Goal: Task Accomplishment & Management: Use online tool/utility

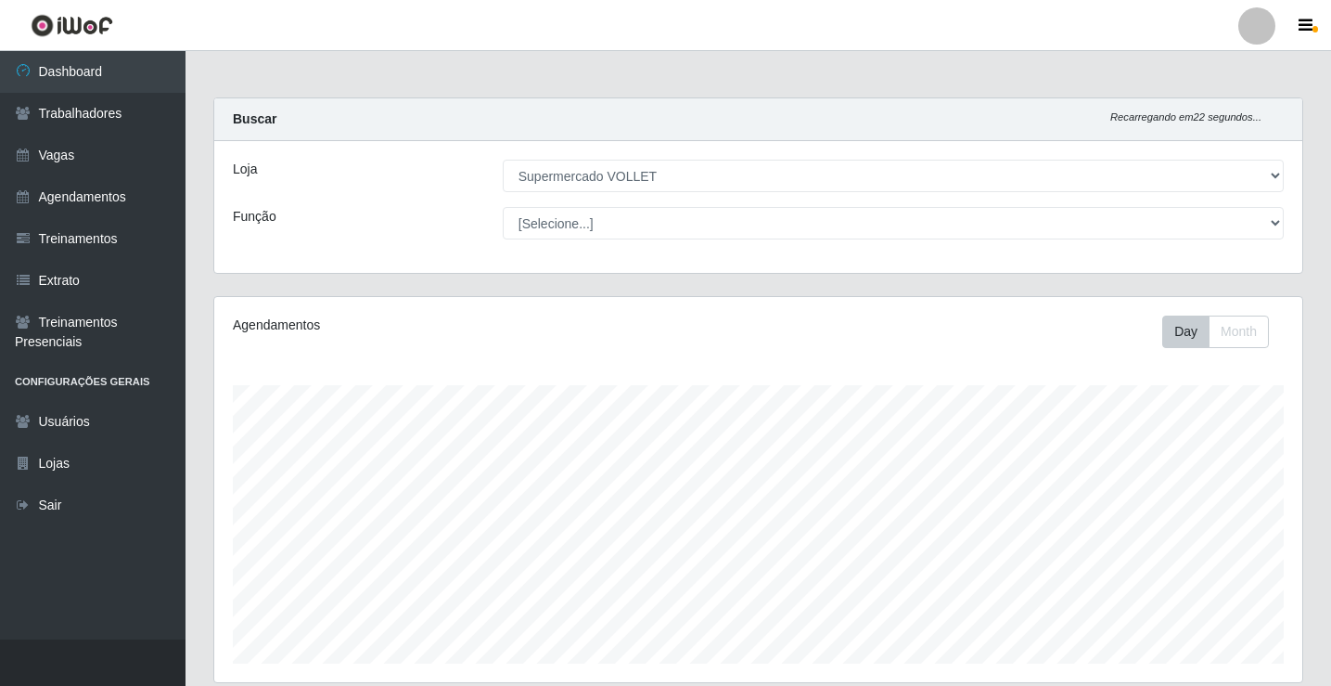
select select "72"
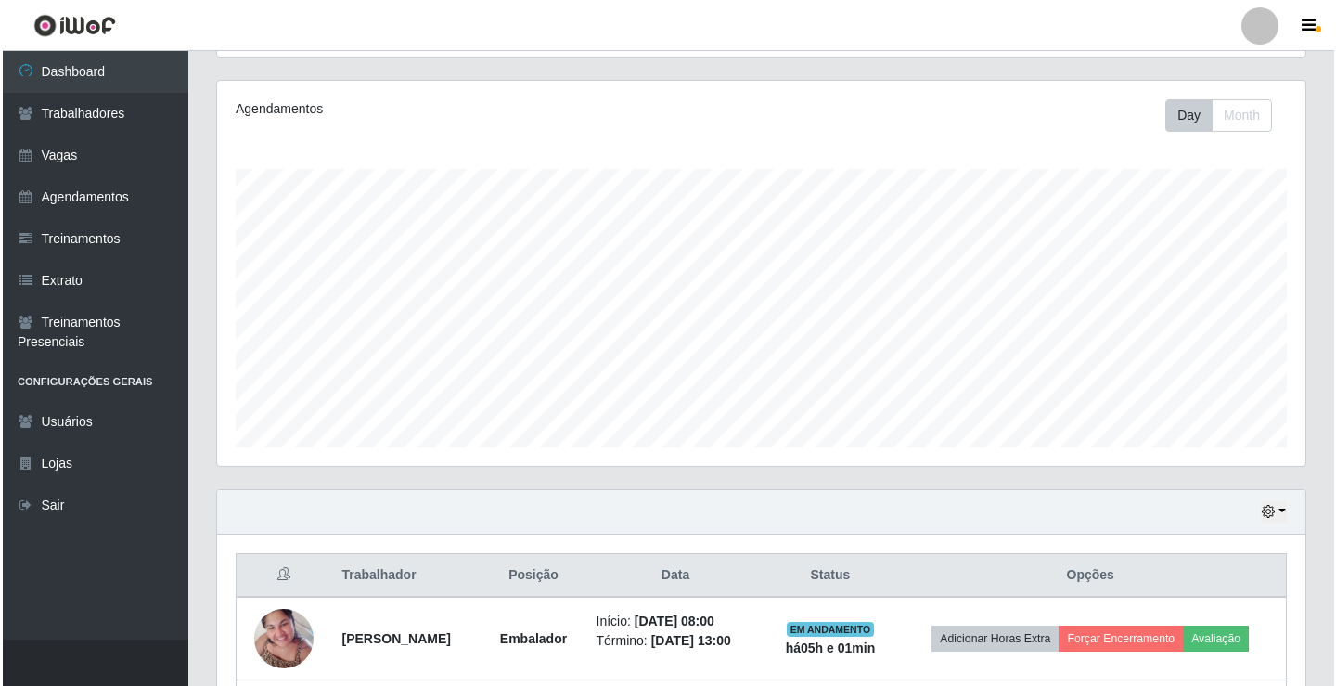
scroll to position [464, 0]
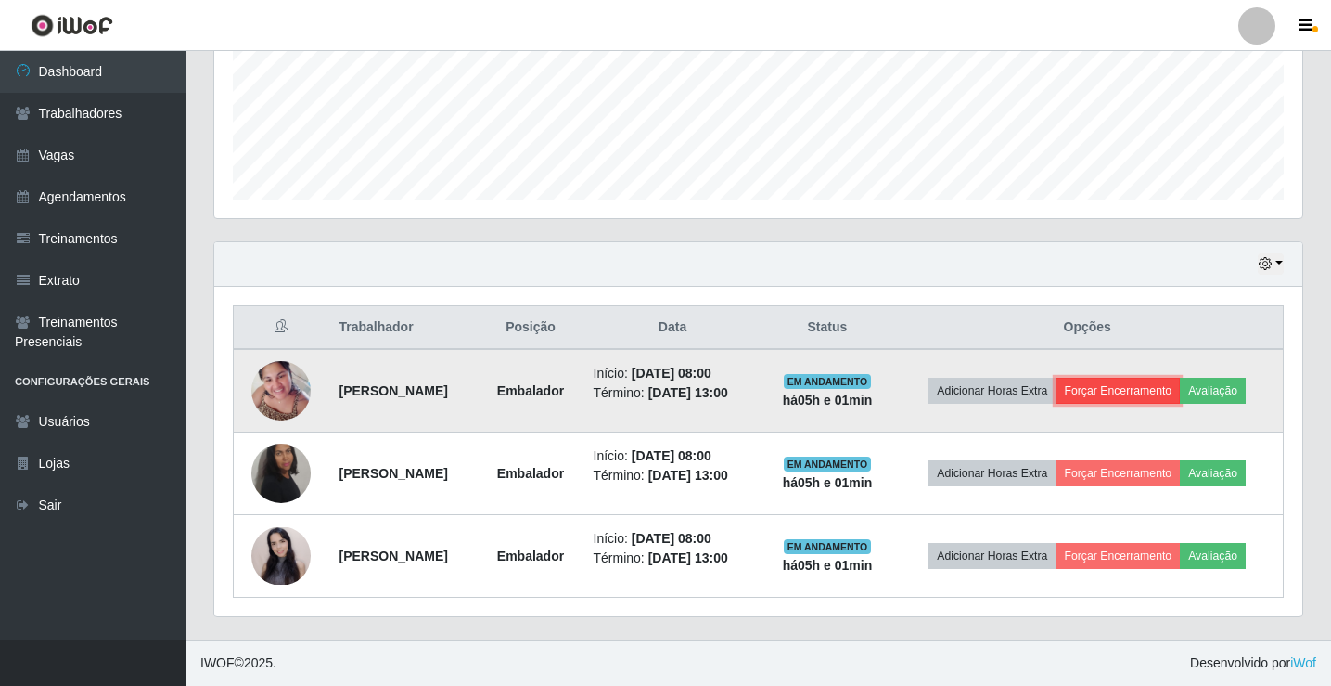
click at [1140, 384] on button "Forçar Encerramento" at bounding box center [1118, 391] width 124 height 26
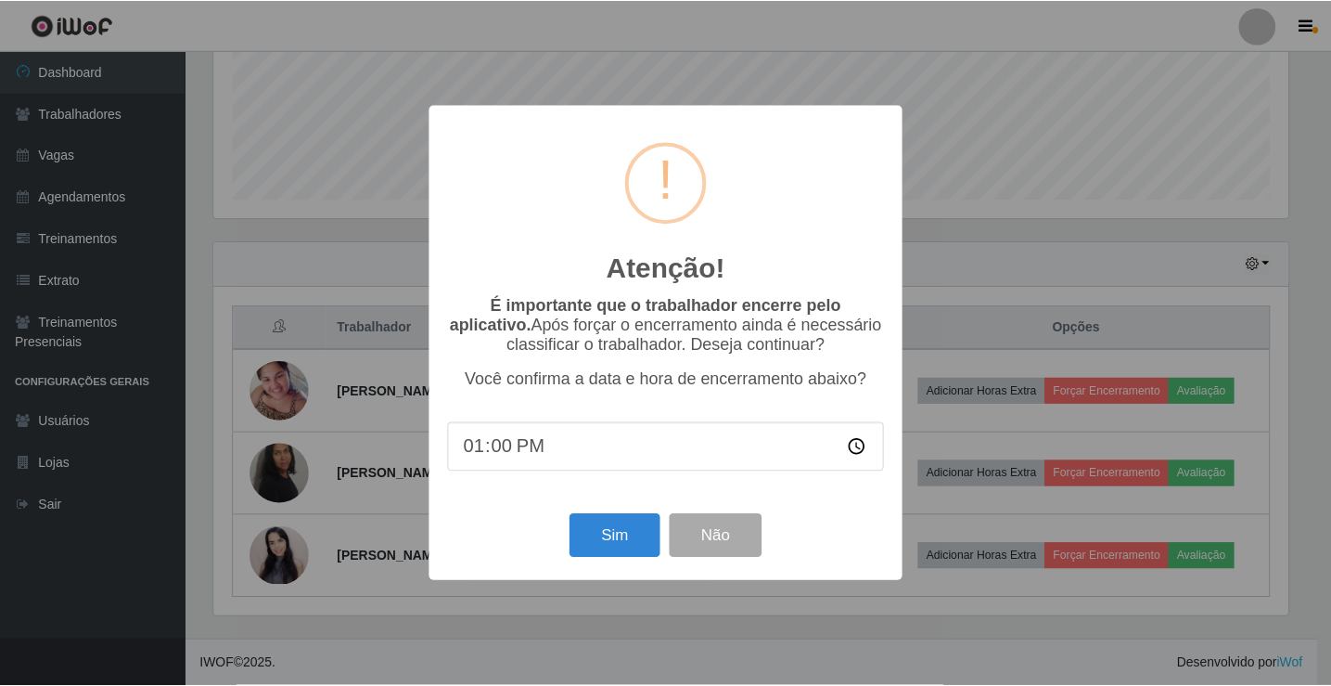
scroll to position [385, 1079]
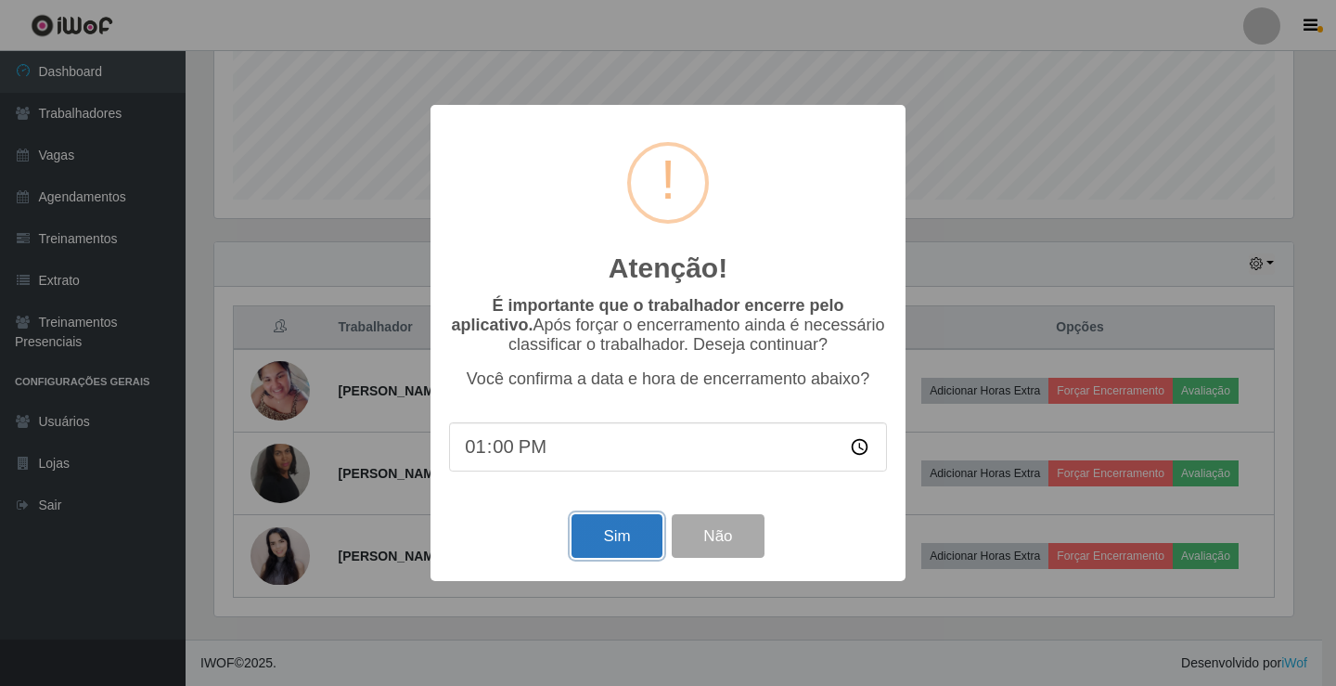
click at [597, 535] on button "Sim" at bounding box center [617, 536] width 90 height 44
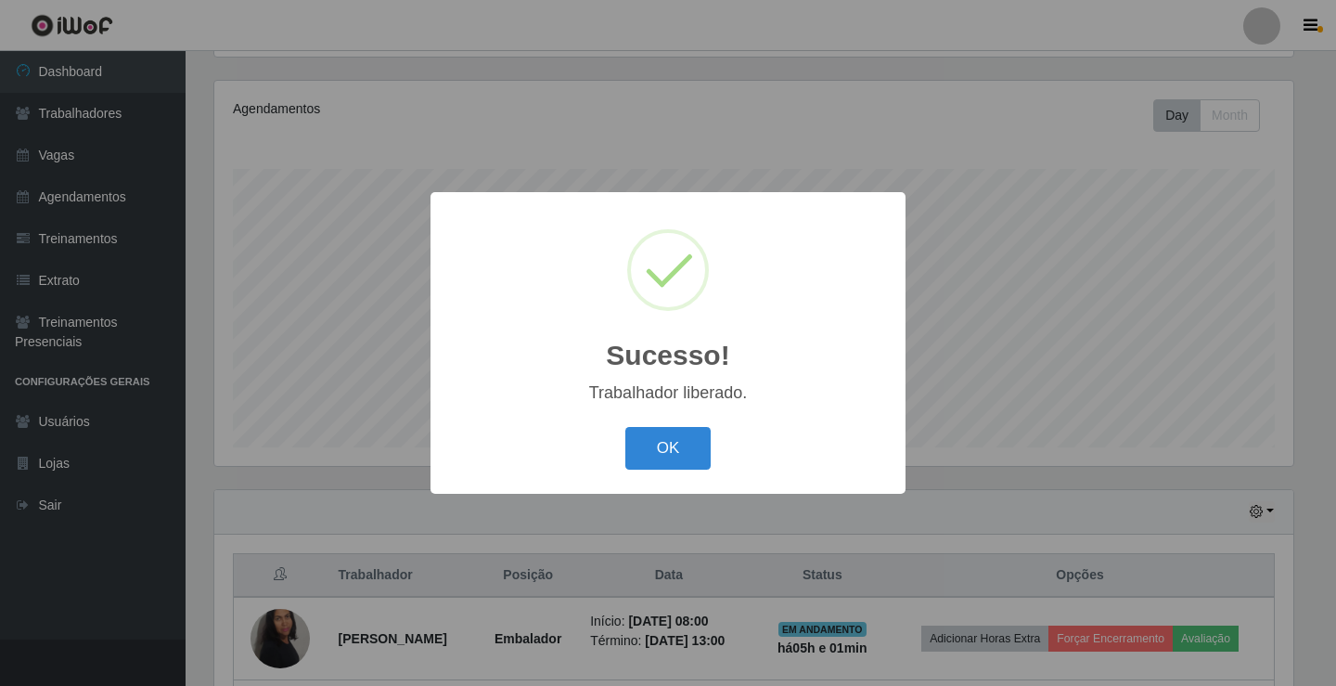
click at [720, 468] on div "OK Cancel" at bounding box center [668, 447] width 438 height 53
click at [683, 460] on button "OK" at bounding box center [668, 449] width 86 height 44
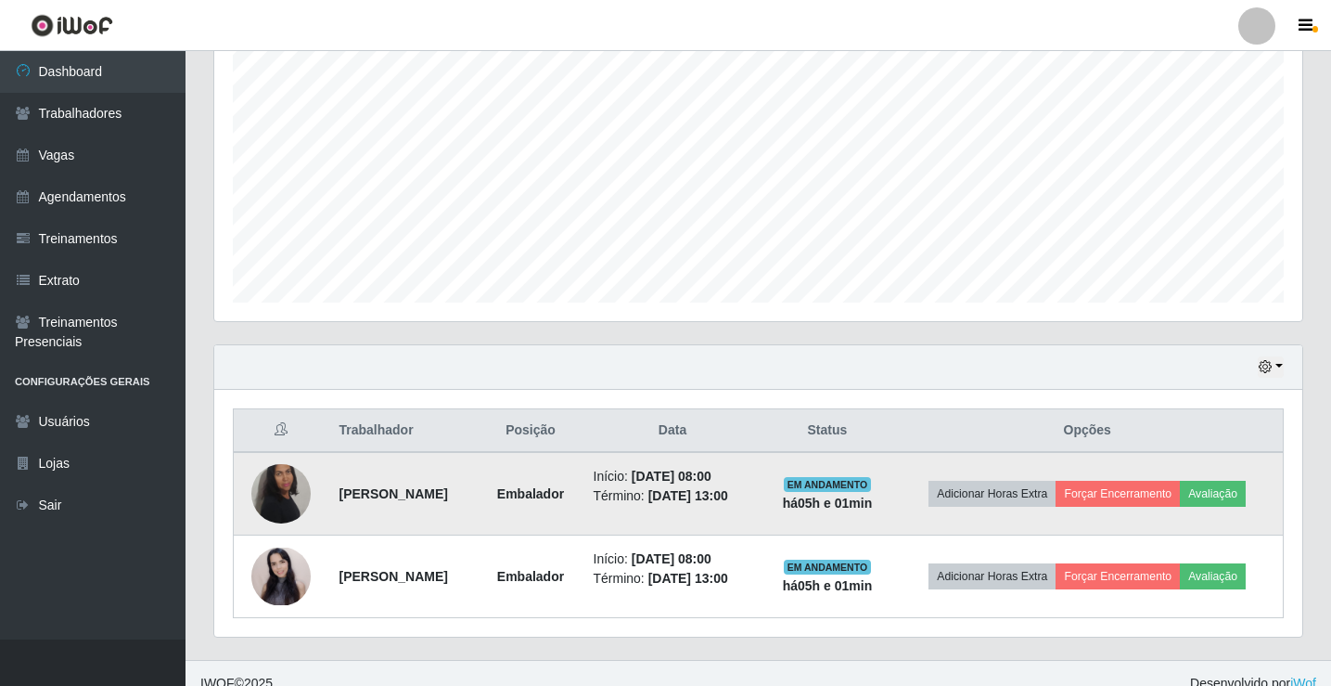
scroll to position [381, 0]
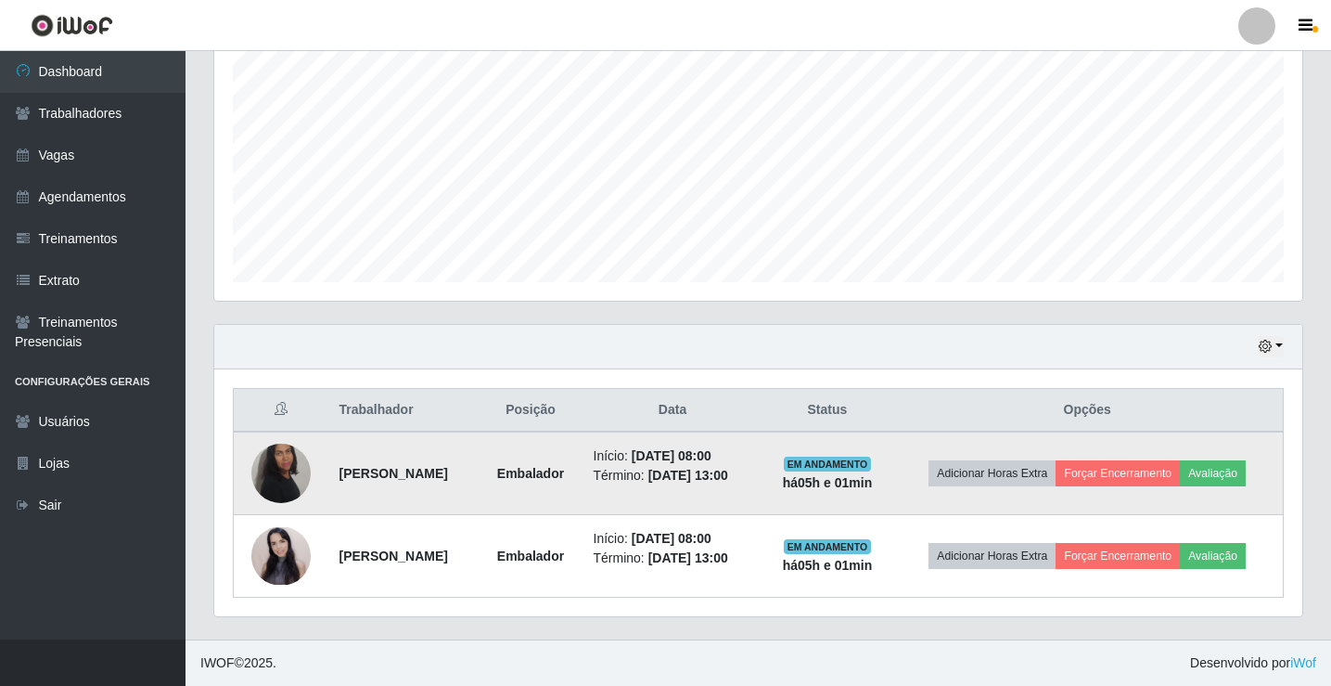
drag, startPoint x: 1109, startPoint y: 455, endPoint x: 1113, endPoint y: 471, distance: 17.3
click at [1110, 455] on td "Adicionar Horas Extra Forçar Encerramento Avaliação" at bounding box center [1088, 473] width 392 height 84
click at [1113, 473] on button "Forçar Encerramento" at bounding box center [1118, 473] width 124 height 26
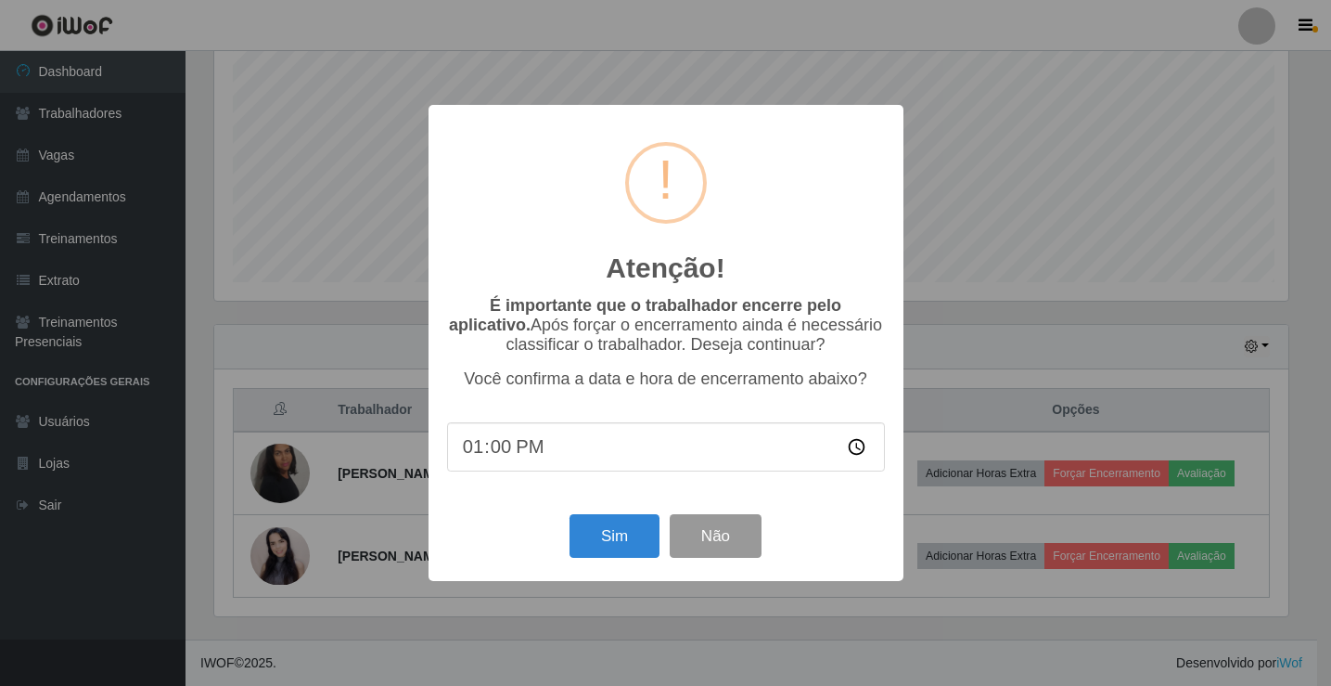
scroll to position [385, 1079]
click at [608, 535] on button "Sim" at bounding box center [617, 536] width 90 height 44
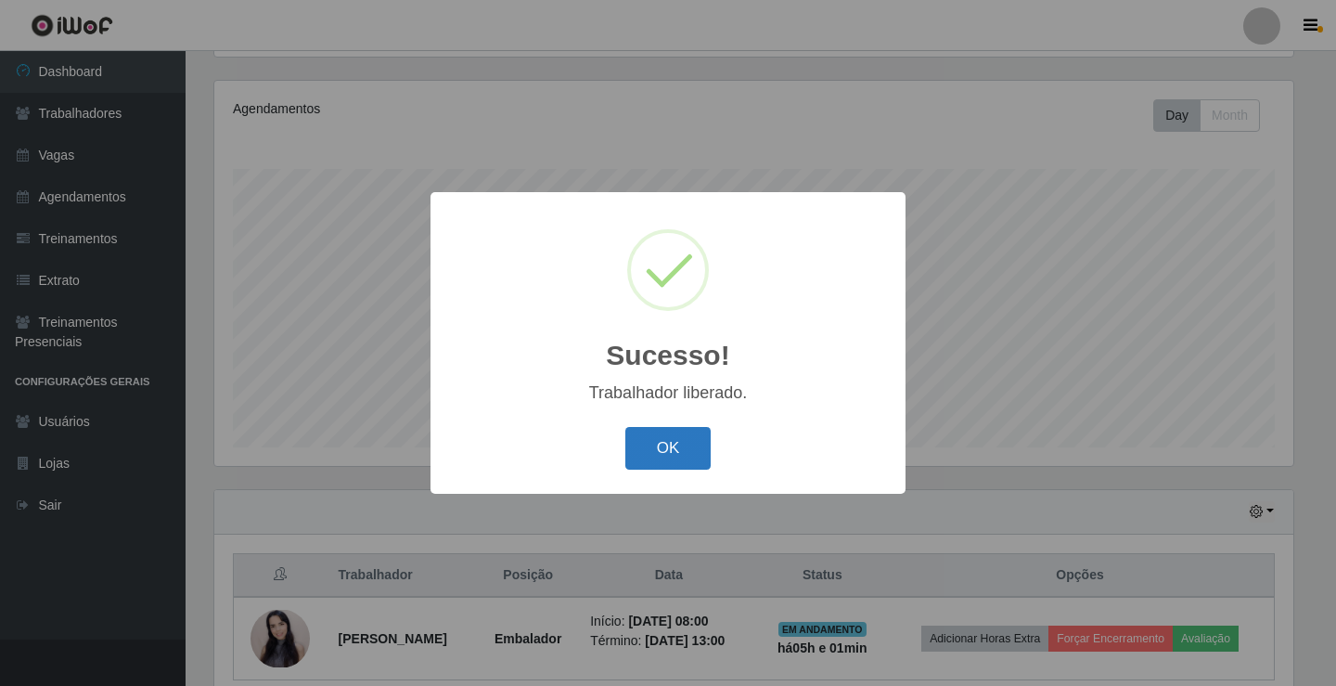
click at [659, 447] on button "OK" at bounding box center [668, 449] width 86 height 44
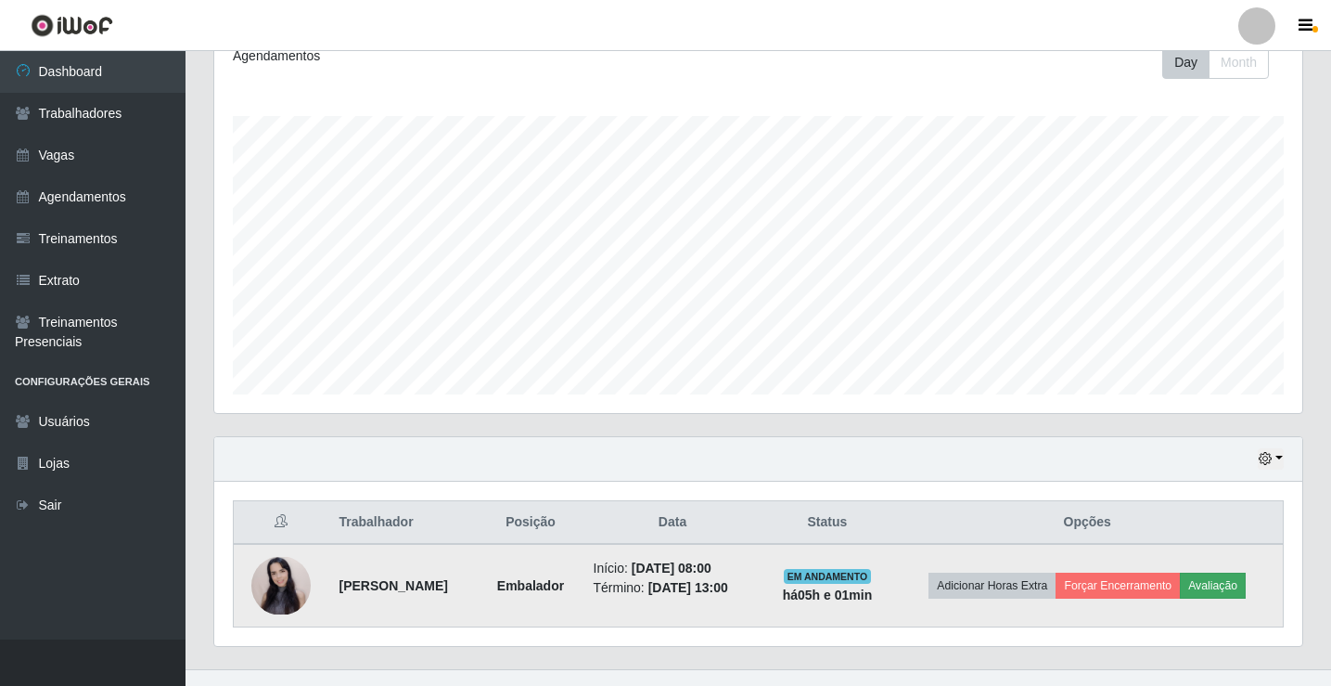
scroll to position [299, 0]
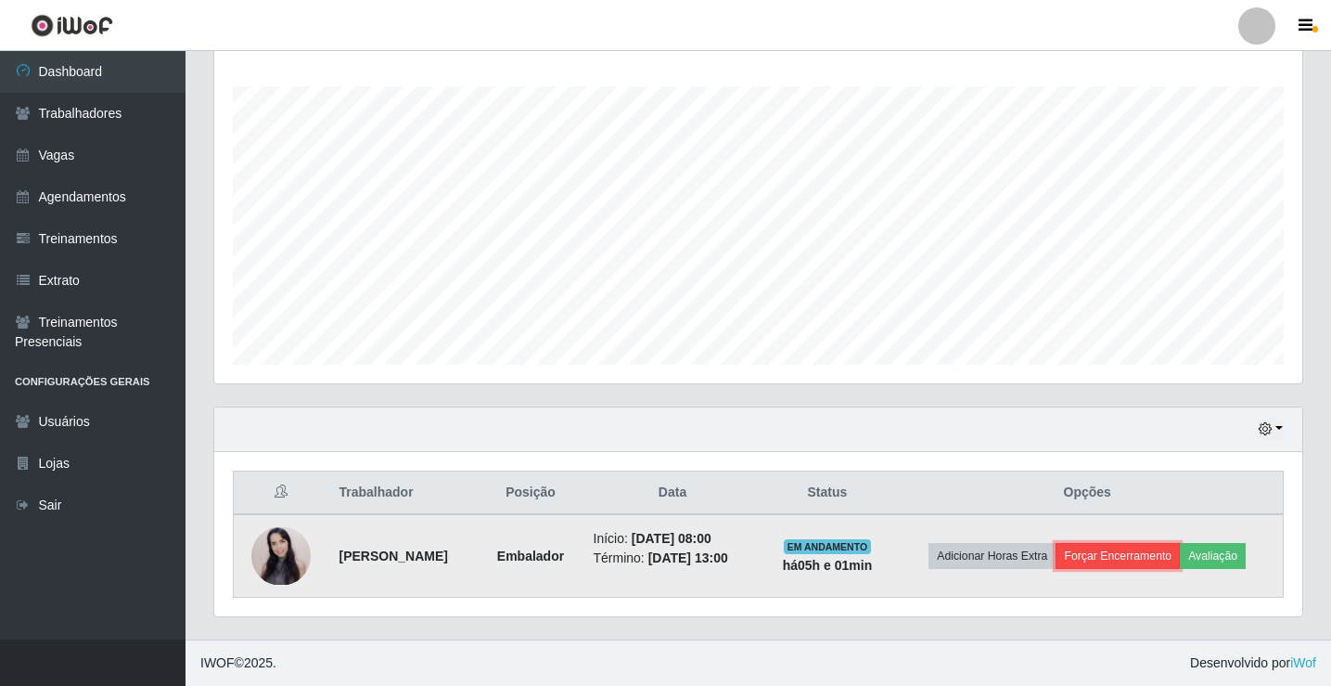
click at [1148, 554] on button "Forçar Encerramento" at bounding box center [1118, 556] width 124 height 26
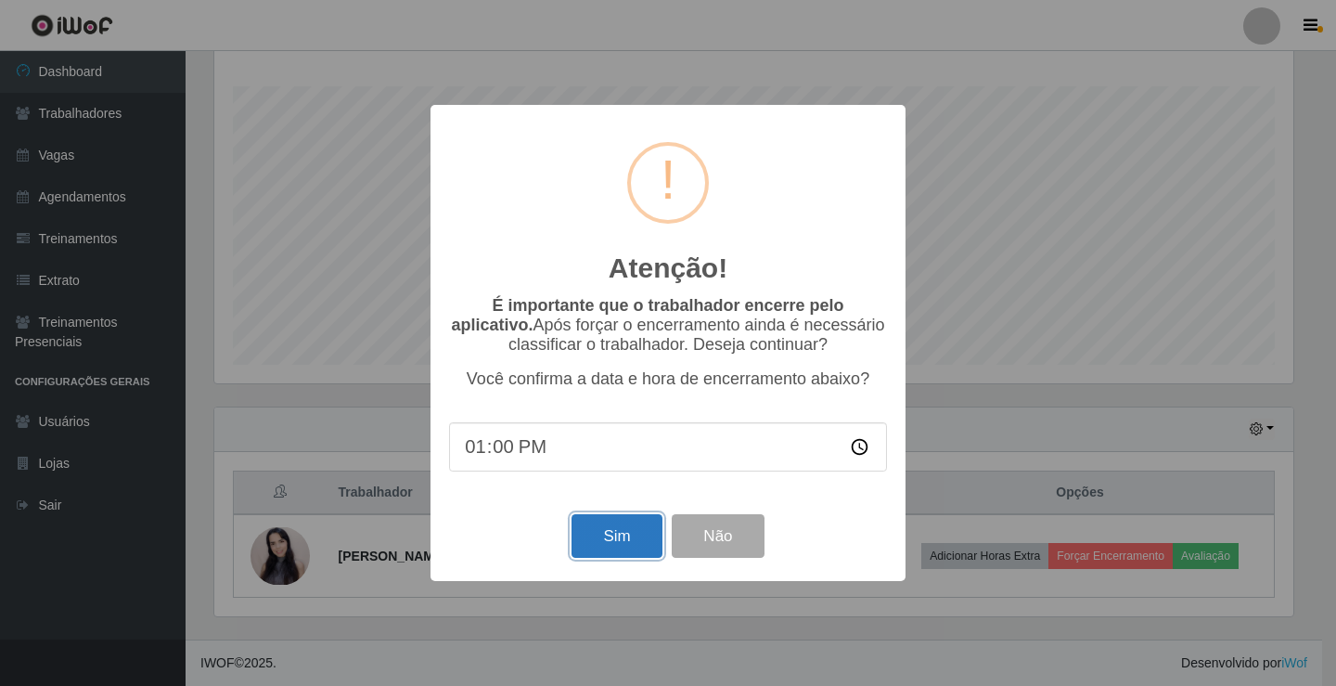
click at [632, 558] on button "Sim" at bounding box center [617, 536] width 90 height 44
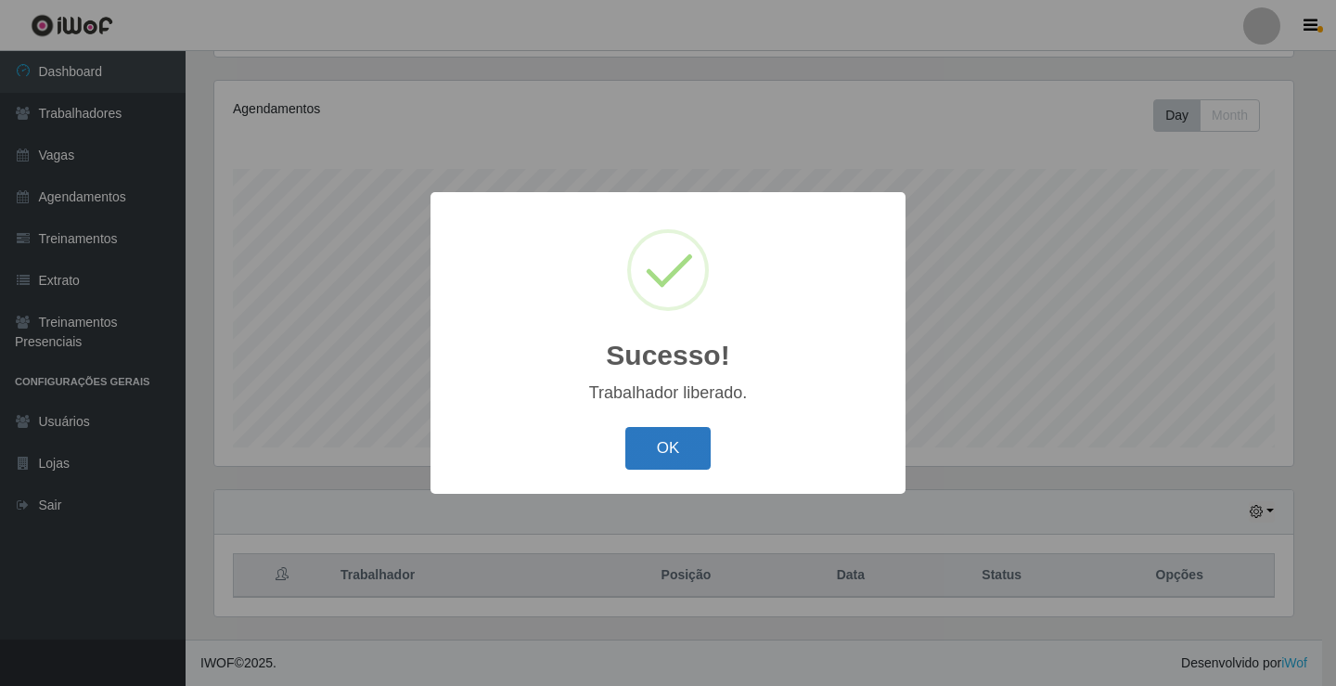
click at [690, 444] on button "OK" at bounding box center [668, 449] width 86 height 44
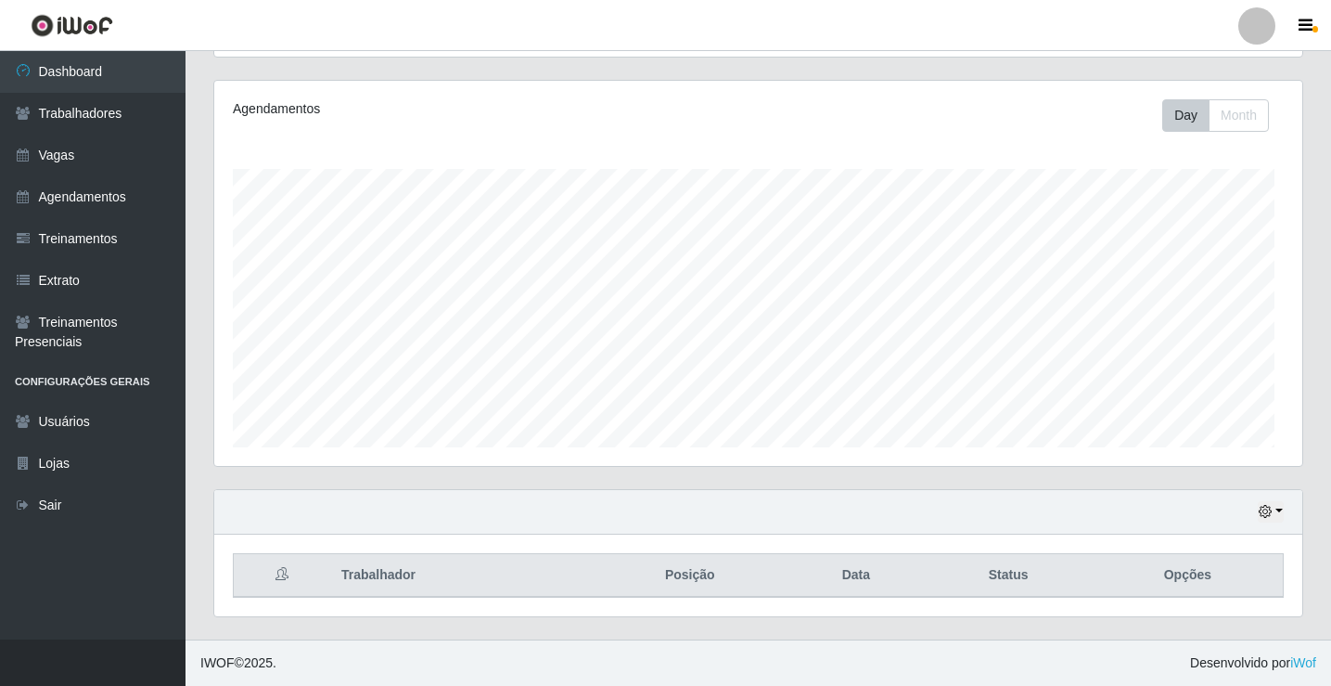
scroll to position [0, 0]
